Goal: Information Seeking & Learning: Learn about a topic

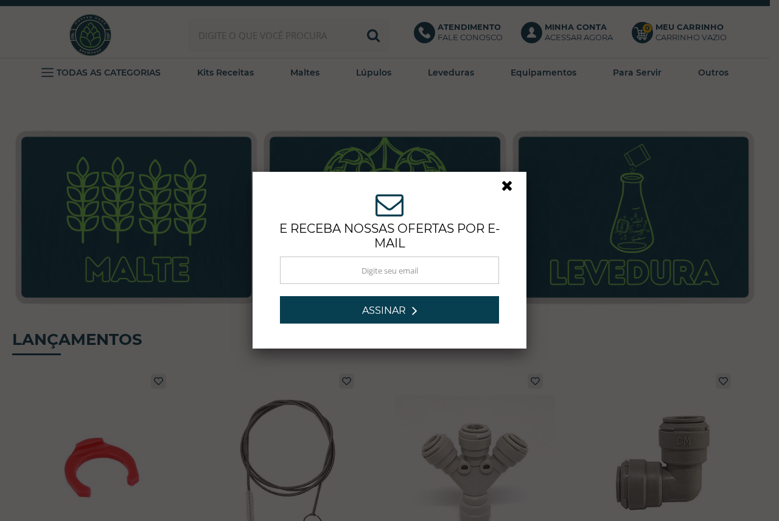
click at [502, 188] on link at bounding box center [513, 189] width 22 height 22
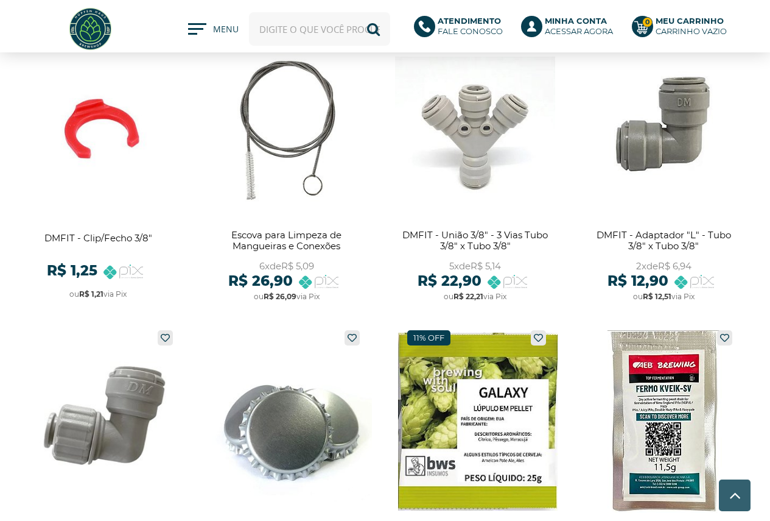
scroll to position [61, 0]
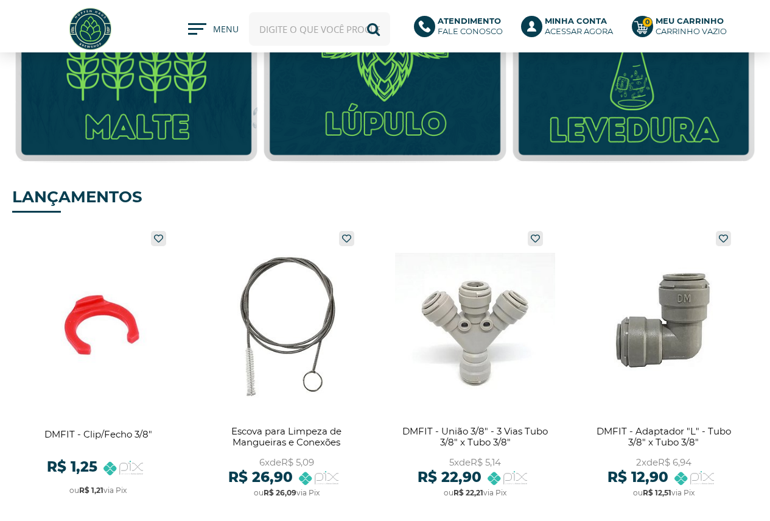
click at [183, 31] on div "Olá, Minha conta Meus pedidos Meus favoritos Sair Bem-vindo, identifique-se par…" at bounding box center [385, 29] width 746 height 46
click at [197, 32] on span at bounding box center [200, 32] width 24 height 18
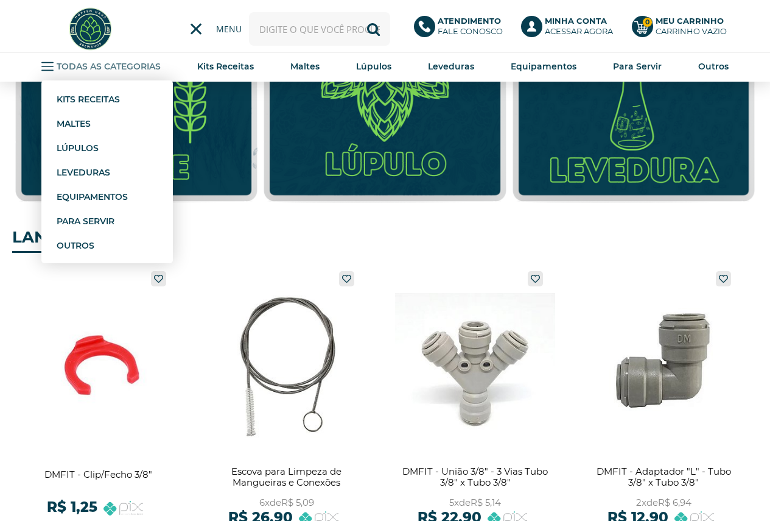
scroll to position [0, 0]
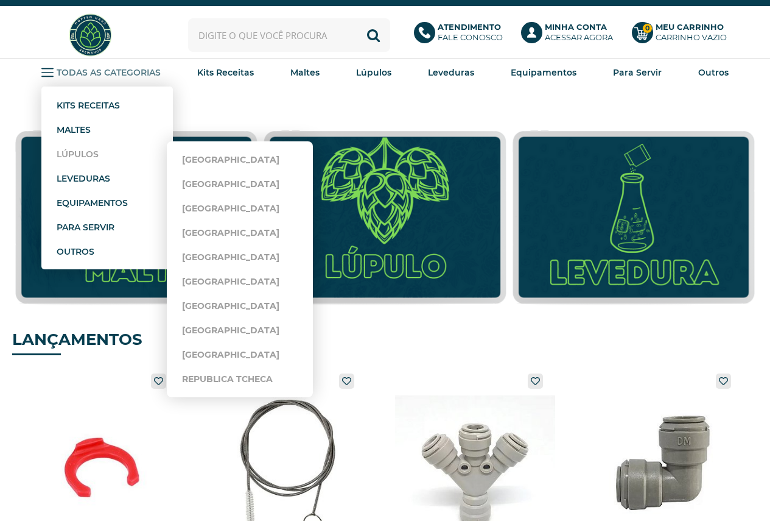
click at [81, 157] on strong "Lúpulos" at bounding box center [78, 154] width 42 height 11
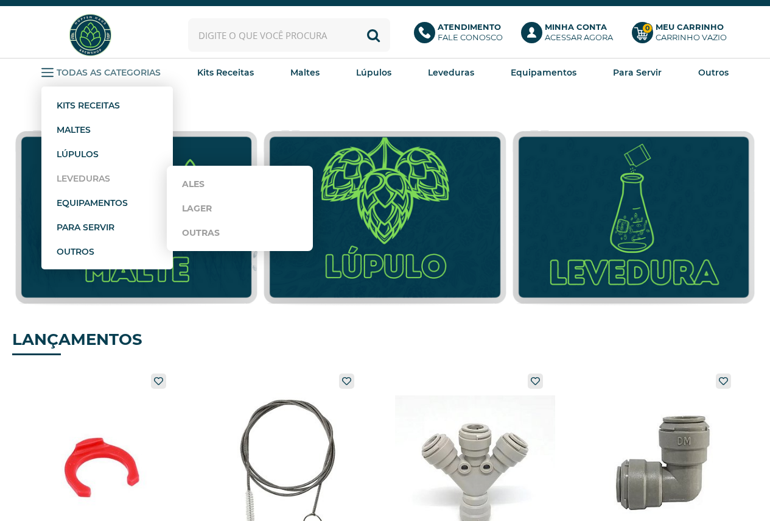
click at [82, 180] on strong "Leveduras" at bounding box center [84, 178] width 54 height 11
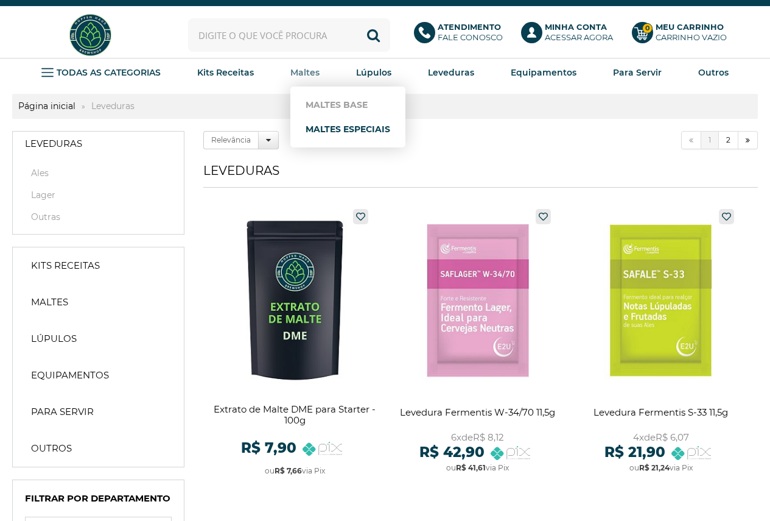
click at [332, 130] on link "Maltes Especiais" at bounding box center [348, 129] width 85 height 24
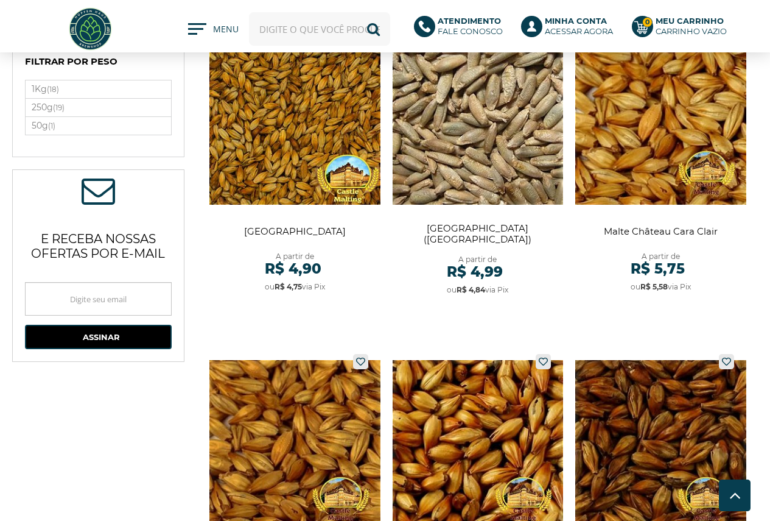
scroll to position [122, 0]
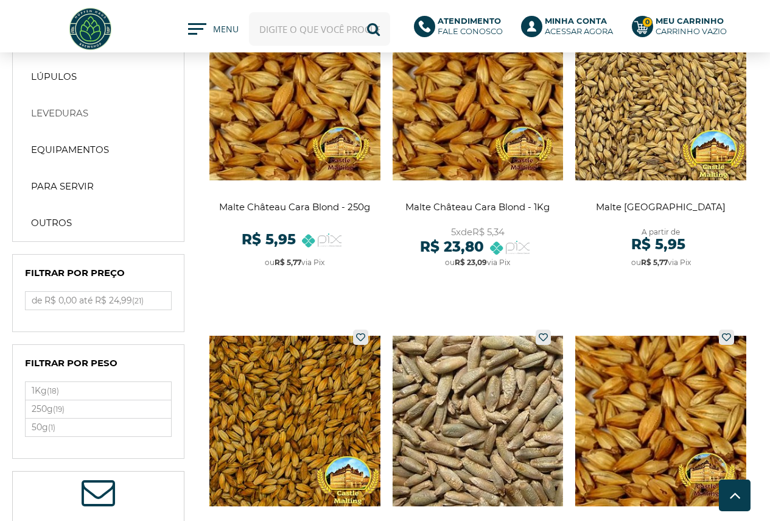
click at [55, 119] on link "Leveduras" at bounding box center [98, 113] width 159 height 24
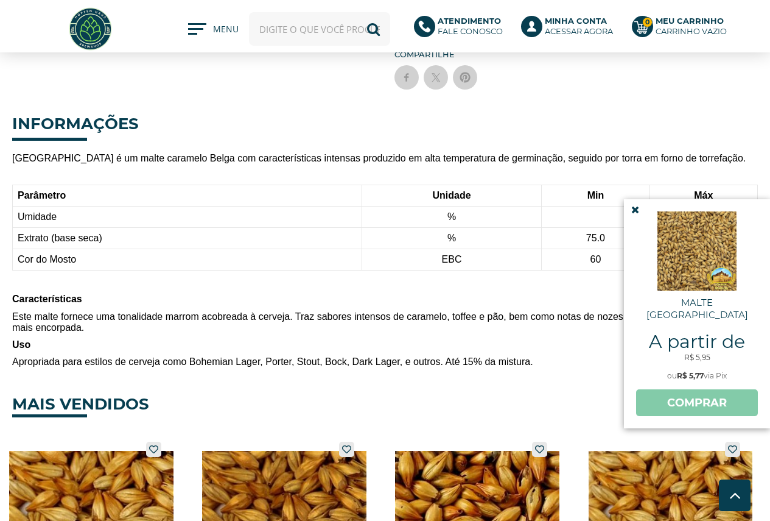
click at [635, 209] on icon at bounding box center [635, 210] width 8 height 10
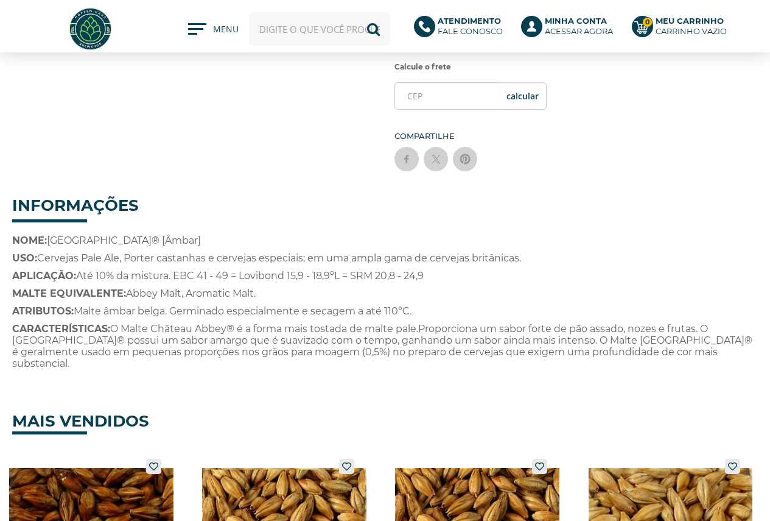
scroll to position [365, 0]
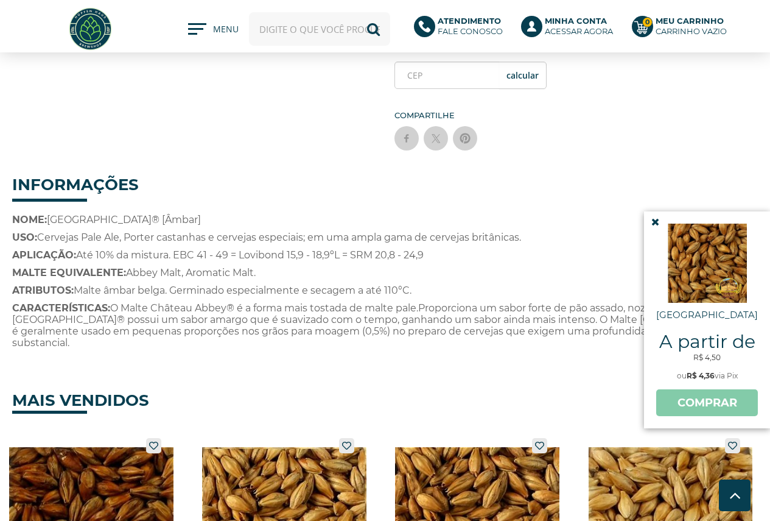
click at [651, 222] on icon at bounding box center [655, 222] width 8 height 10
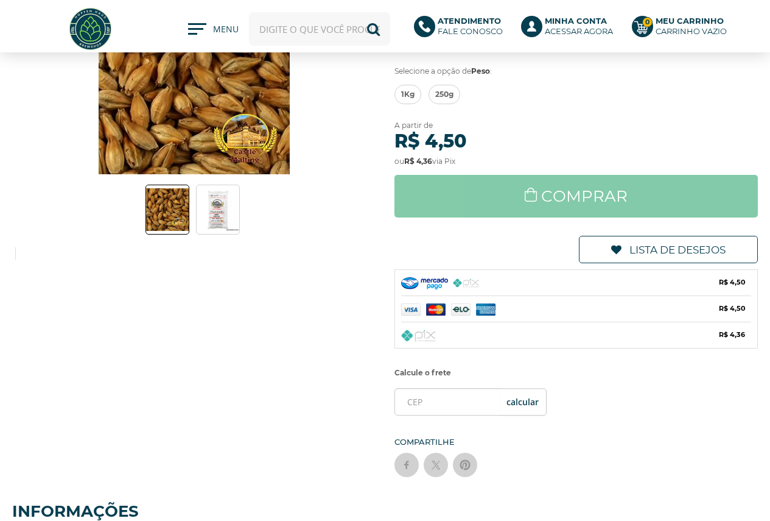
scroll to position [0, 0]
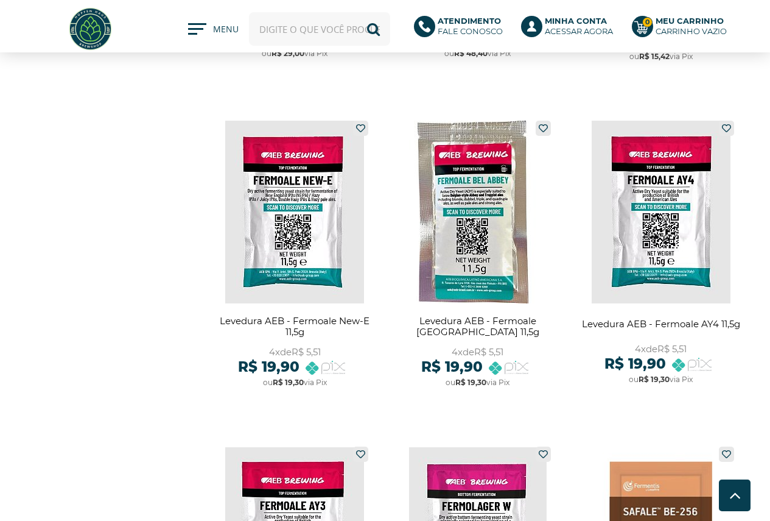
scroll to position [1644, 0]
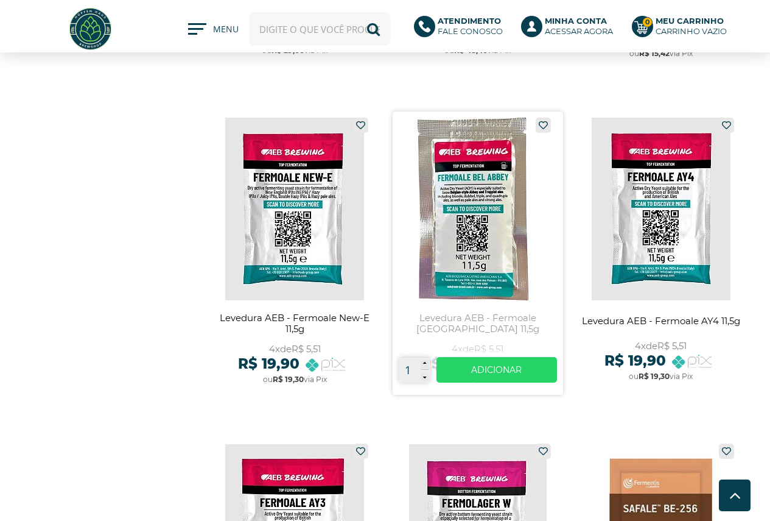
click at [510, 242] on link at bounding box center [478, 252] width 171 height 283
click at [494, 247] on link at bounding box center [478, 252] width 171 height 283
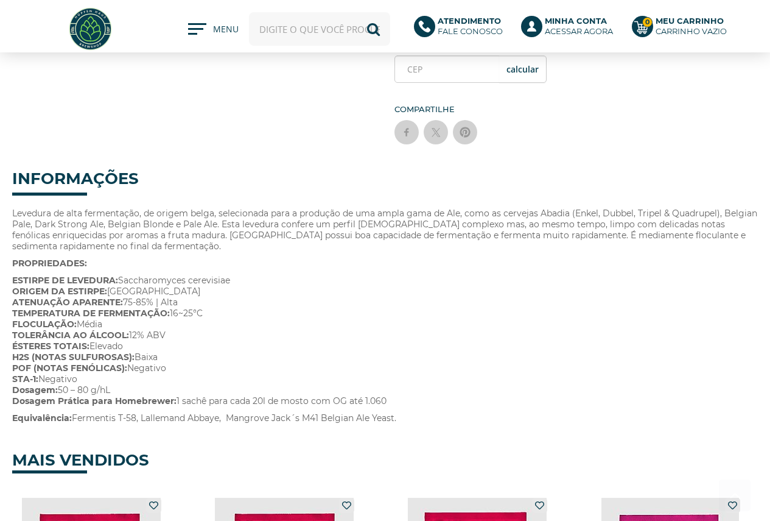
scroll to position [487, 0]
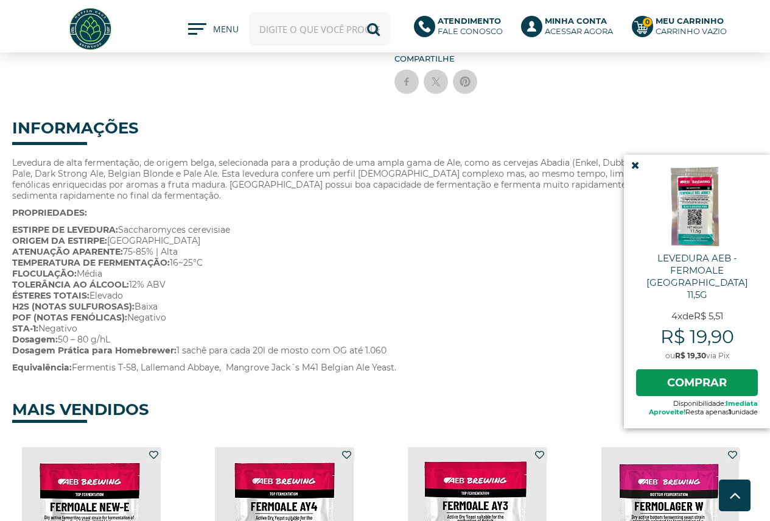
click at [633, 170] on icon at bounding box center [635, 165] width 8 height 10
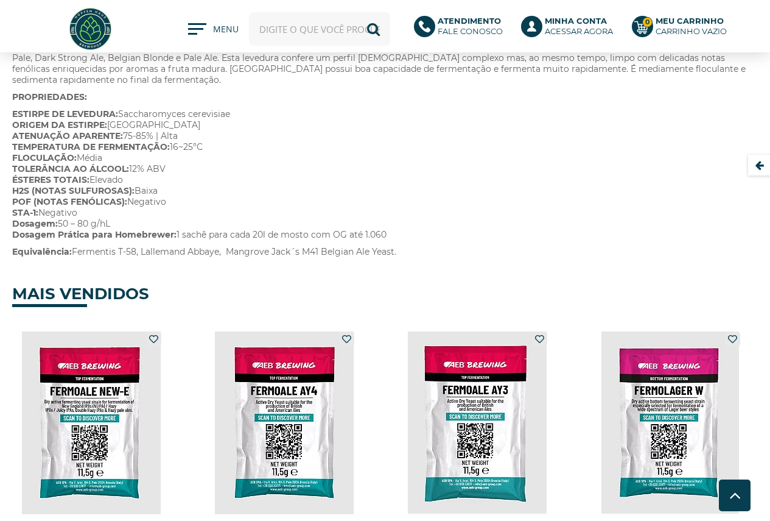
scroll to position [791, 0]
